Goal: Transaction & Acquisition: Purchase product/service

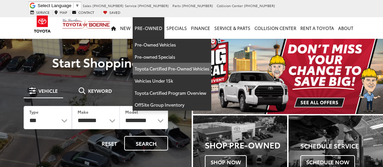
click at [173, 63] on link "Toyota Certified Pre-Owned Vehicles" at bounding box center [172, 69] width 79 height 12
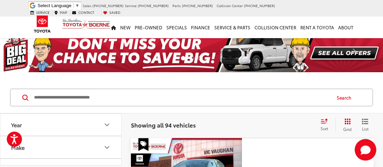
click at [325, 123] on icon "Select sort value" at bounding box center [323, 120] width 7 height 5
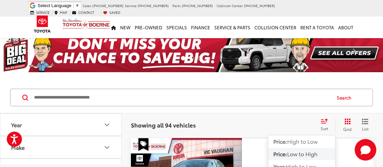
click at [307, 154] on span "Low to High" at bounding box center [302, 154] width 30 height 8
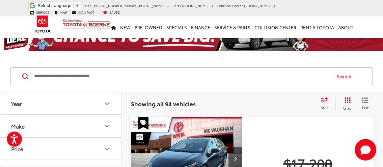
scroll to position [58, 0]
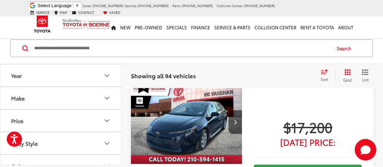
click at [175, 117] on img "2024 Toyota Corolla LE 0" at bounding box center [187, 122] width 112 height 84
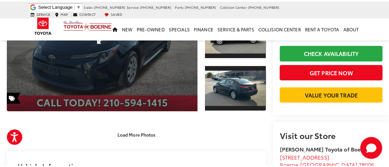
scroll to position [73, 0]
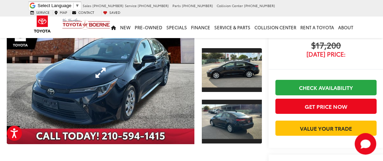
click at [145, 83] on link "Expand Photo 0" at bounding box center [101, 72] width 188 height 143
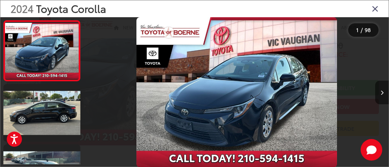
click at [380, 92] on button "Next image" at bounding box center [381, 93] width 13 height 24
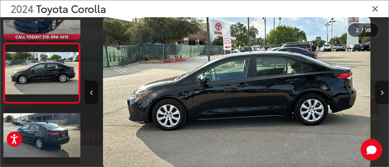
scroll to position [38, 0]
click at [381, 93] on icon "Next image" at bounding box center [381, 92] width 3 height 5
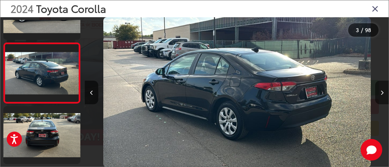
scroll to position [99, 0]
click at [380, 92] on icon "Next image" at bounding box center [381, 92] width 3 height 5
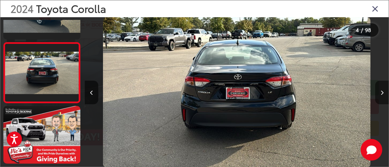
scroll to position [159, 0]
click at [379, 92] on button "Next image" at bounding box center [381, 93] width 13 height 24
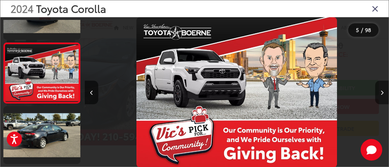
scroll to position [220, 0]
click at [379, 92] on button "Next image" at bounding box center [381, 93] width 13 height 24
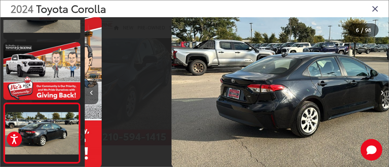
scroll to position [0, 0]
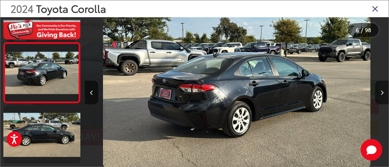
click at [379, 92] on button "Next image" at bounding box center [381, 93] width 13 height 24
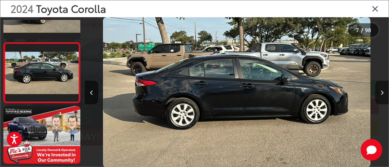
click at [379, 92] on button "Next image" at bounding box center [381, 93] width 13 height 24
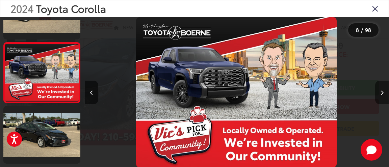
click at [379, 92] on button "Next image" at bounding box center [381, 93] width 13 height 24
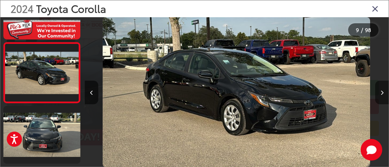
click at [379, 92] on button "Next image" at bounding box center [381, 93] width 13 height 24
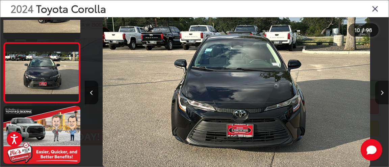
click at [379, 92] on button "Next image" at bounding box center [381, 93] width 13 height 24
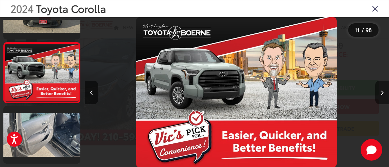
click at [379, 92] on button "Next image" at bounding box center [381, 93] width 13 height 24
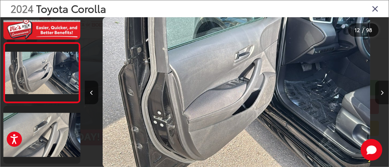
click at [379, 92] on button "Next image" at bounding box center [381, 93] width 13 height 24
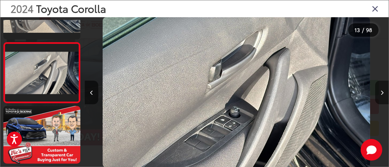
click at [379, 92] on button "Next image" at bounding box center [381, 93] width 13 height 24
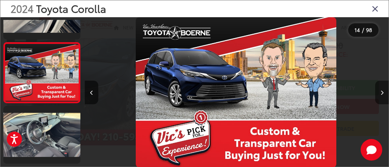
click at [379, 92] on button "Next image" at bounding box center [381, 93] width 13 height 24
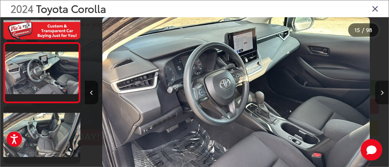
click at [379, 92] on button "Next image" at bounding box center [381, 93] width 13 height 24
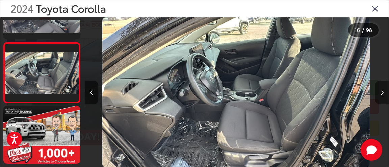
click at [379, 92] on button "Next image" at bounding box center [381, 93] width 13 height 24
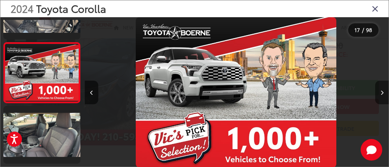
click at [379, 92] on button "Next image" at bounding box center [381, 93] width 13 height 24
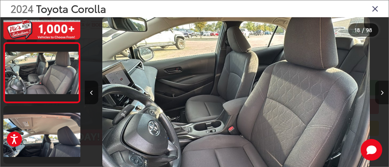
click at [379, 92] on button "Next image" at bounding box center [381, 93] width 13 height 24
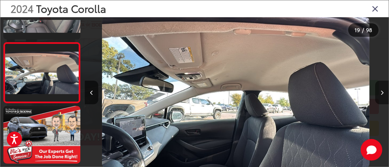
click at [377, 92] on button "Next image" at bounding box center [381, 93] width 13 height 24
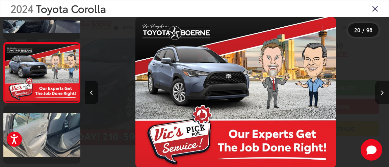
click at [380, 92] on icon "Next image" at bounding box center [381, 92] width 3 height 5
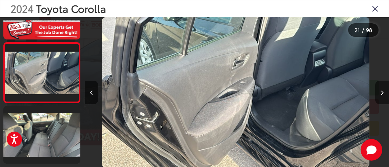
click at [378, 92] on button "Next image" at bounding box center [381, 93] width 13 height 24
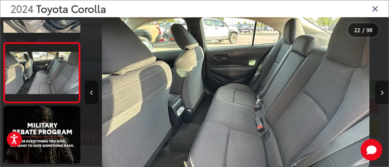
click at [377, 92] on button "Next image" at bounding box center [381, 93] width 13 height 24
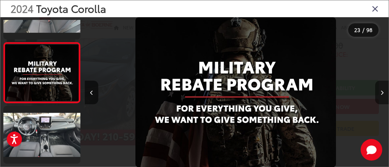
click at [377, 92] on button "Next image" at bounding box center [381, 93] width 13 height 24
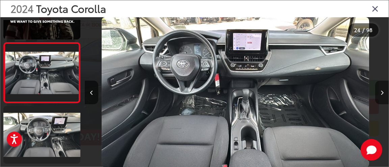
click at [376, 92] on button "Next image" at bounding box center [381, 93] width 13 height 24
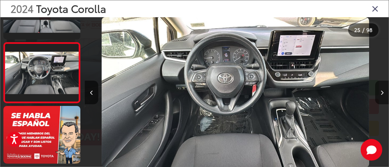
click at [376, 92] on button "Next image" at bounding box center [381, 93] width 13 height 24
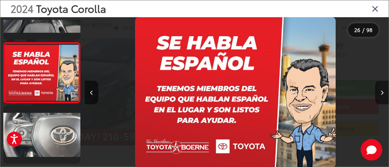
click at [376, 92] on button "Next image" at bounding box center [381, 93] width 13 height 24
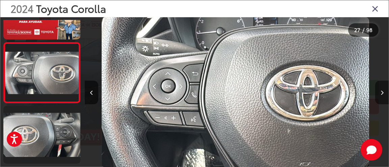
click at [376, 92] on button "Next image" at bounding box center [381, 93] width 13 height 24
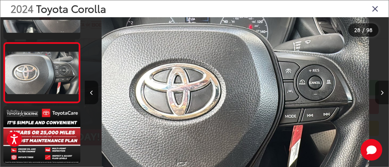
click at [382, 94] on button "Next image" at bounding box center [381, 93] width 13 height 24
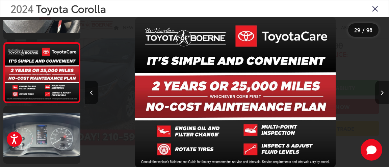
click at [382, 91] on button "Next image" at bounding box center [381, 93] width 13 height 24
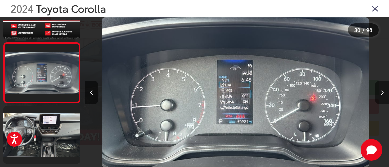
click at [382, 91] on button "Next image" at bounding box center [381, 93] width 13 height 24
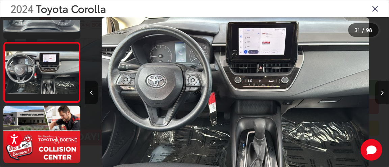
click at [382, 90] on button "Next image" at bounding box center [381, 93] width 13 height 24
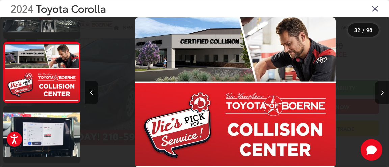
click at [374, 6] on icon "Close gallery" at bounding box center [374, 8] width 7 height 9
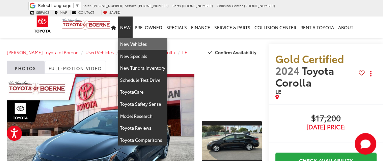
click at [130, 40] on link "New Vehicles" at bounding box center [142, 44] width 49 height 12
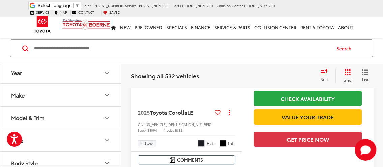
scroll to position [343, 0]
